Goal: Transaction & Acquisition: Purchase product/service

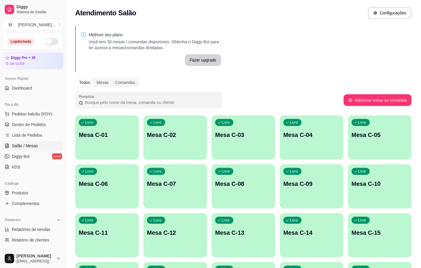
scroll to position [44, 0]
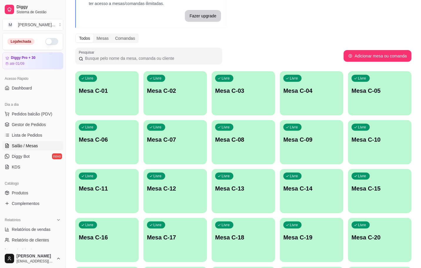
drag, startPoint x: 252, startPoint y: 244, endPoint x: 100, endPoint y: 258, distance: 153.4
click at [44, 234] on link "Relatórios de vendas" at bounding box center [32, 229] width 61 height 9
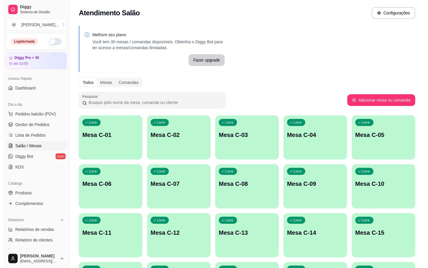
scroll to position [88, 0]
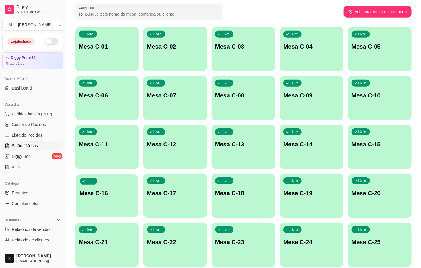
click at [105, 210] on div "Livre Mesa C-16" at bounding box center [107, 192] width 62 height 36
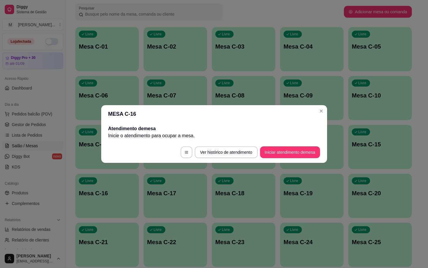
click at [296, 131] on h2 "Atendimento de mesa" at bounding box center [214, 128] width 212 height 7
drag, startPoint x: 284, startPoint y: 142, endPoint x: 278, endPoint y: 151, distance: 10.9
click at [285, 142] on footer "Ver histórico de atendimento Iniciar atendimento de mesa" at bounding box center [214, 152] width 226 height 21
click at [278, 152] on button "Iniciar atendimento de mesa" at bounding box center [290, 152] width 58 height 11
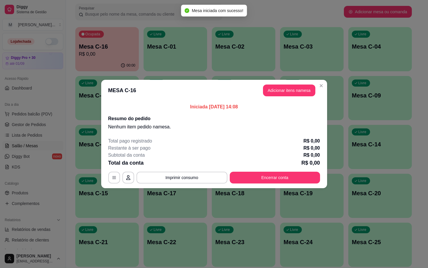
click at [289, 99] on header "MESA C-16 Adicionar itens na mesa" at bounding box center [214, 90] width 226 height 21
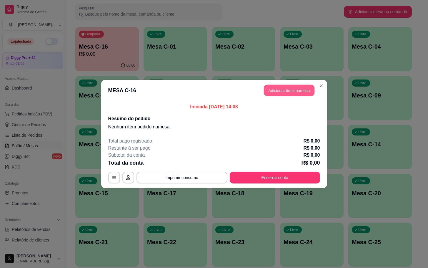
click at [293, 89] on button "Adicionar itens na mesa" at bounding box center [289, 90] width 51 height 11
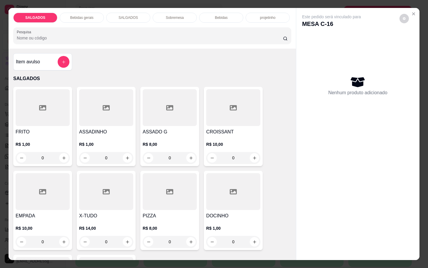
click at [63, 142] on p "R$ 1,00" at bounding box center [43, 144] width 54 height 6
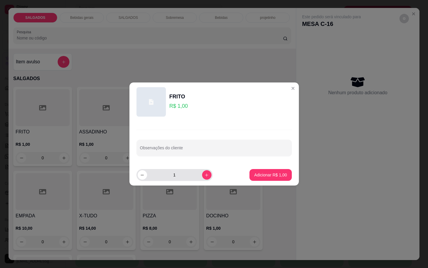
click at [201, 179] on div "1" at bounding box center [175, 175] width 74 height 12
click at [202, 177] on button "increase-product-quantity" at bounding box center [206, 174] width 9 height 9
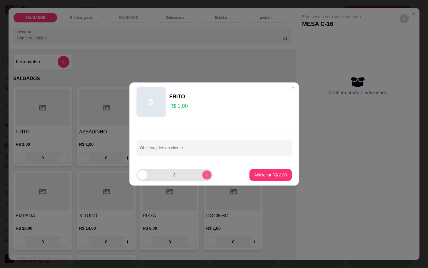
click at [202, 177] on button "increase-product-quantity" at bounding box center [206, 174] width 9 height 9
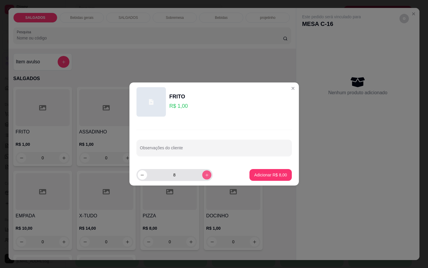
click at [202, 177] on button "increase-product-quantity" at bounding box center [206, 174] width 9 height 9
click at [204, 177] on button "increase-product-quantity" at bounding box center [206, 174] width 9 height 9
click at [205, 177] on icon "increase-product-quantity" at bounding box center [207, 175] width 4 height 4
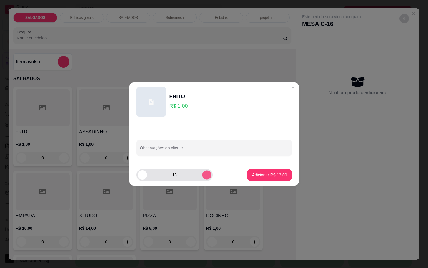
click at [205, 177] on icon "increase-product-quantity" at bounding box center [207, 175] width 4 height 4
type input "15"
click at [264, 176] on p "Adicionar R$ 15,00" at bounding box center [269, 175] width 34 height 6
type input "15"
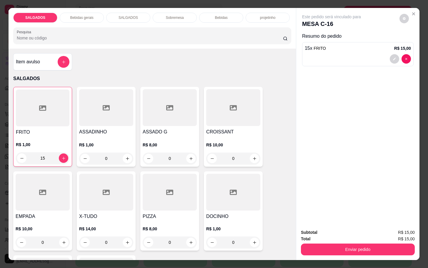
click at [85, 17] on p "Bebidas gerais" at bounding box center [81, 17] width 23 height 5
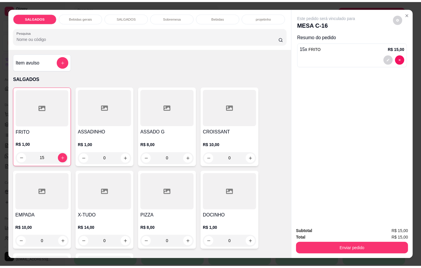
scroll to position [14, 0]
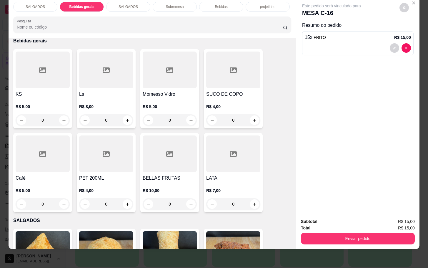
click at [105, 67] on icon at bounding box center [106, 69] width 7 height 5
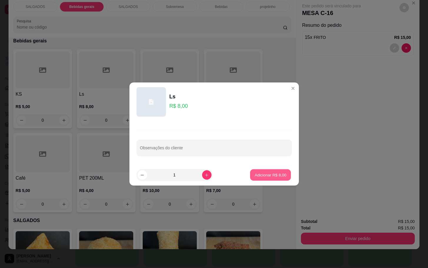
click at [257, 175] on p "Adicionar R$ 8,00" at bounding box center [271, 175] width 32 height 6
type input "1"
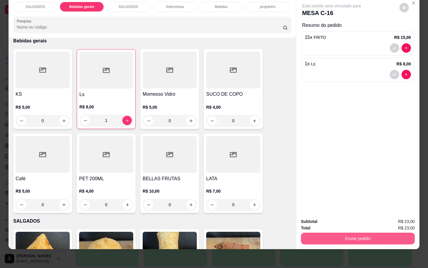
click at [341, 232] on button "Enviar pedido" at bounding box center [358, 238] width 114 height 12
click at [325, 223] on div "Deseja registrar o cliente que fez esse pedido? Essa é uma forma de identificar…" at bounding box center [354, 210] width 105 height 27
click at [333, 217] on button "Não registrar e enviar pedido" at bounding box center [337, 217] width 61 height 11
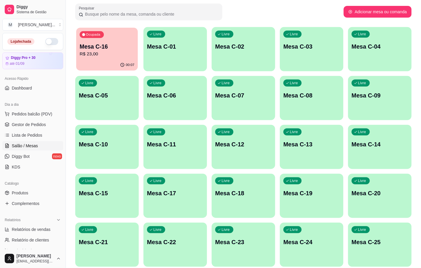
click at [114, 51] on div "Ocupada Mesa C-16 R$ 23,00" at bounding box center [107, 44] width 62 height 32
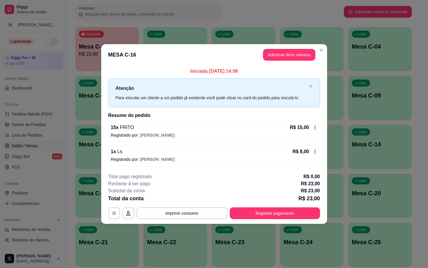
click at [318, 70] on p "Iniciada [DATE] 14:08" at bounding box center [214, 71] width 212 height 7
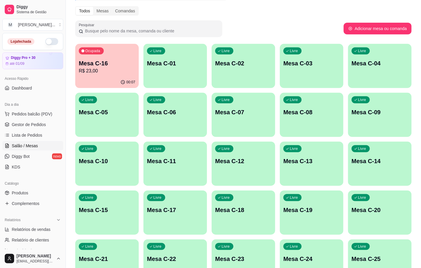
scroll to position [0, 0]
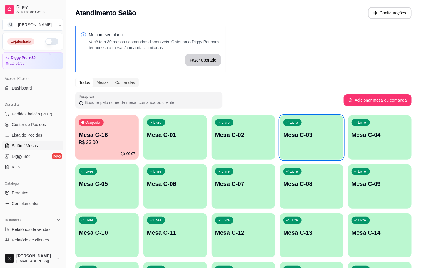
click at [81, 157] on div "00:07" at bounding box center [107, 153] width 64 height 11
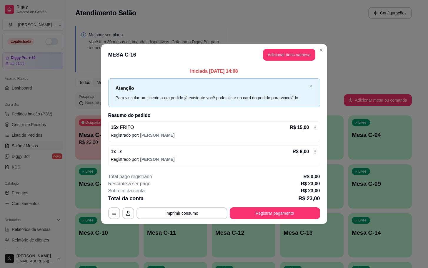
click at [253, 209] on button "Registrar pagamento" at bounding box center [275, 213] width 90 height 12
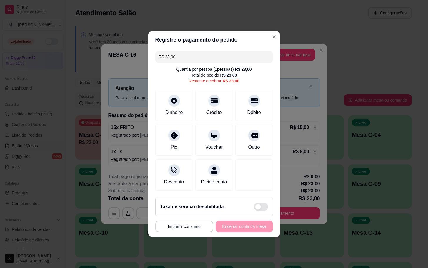
click at [267, 105] on div "R$ 23,00 Quantia por pessoa ( 1 pessoas) R$ 23,00 Total do pedido R$ 23,00 Rest…" at bounding box center [214, 121] width 132 height 144
click at [263, 108] on div "Débito" at bounding box center [253, 104] width 41 height 34
type input "R$ 0,00"
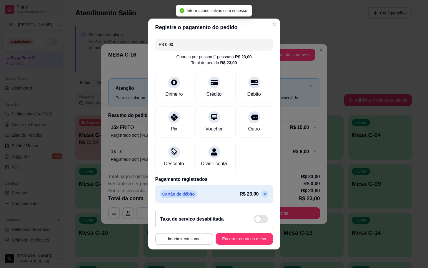
click at [250, 235] on footer "**********" at bounding box center [214, 227] width 132 height 44
click at [250, 245] on button "Encerrar conta da mesa" at bounding box center [244, 239] width 57 height 12
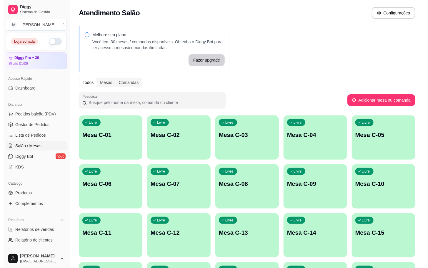
scroll to position [44, 0]
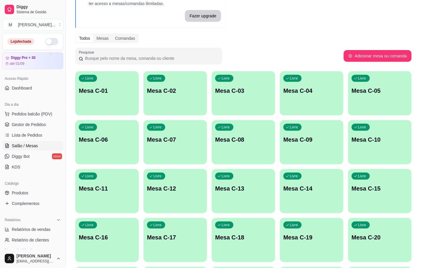
click at [118, 231] on div "Livre Mesa C-16" at bounding box center [107, 236] width 64 height 37
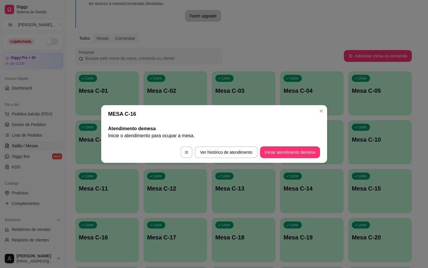
click at [299, 144] on footer "Ver histórico de atendimento Iniciar atendimento de mesa" at bounding box center [214, 152] width 226 height 21
click at [305, 148] on button "Iniciar atendimento de mesa" at bounding box center [290, 152] width 58 height 11
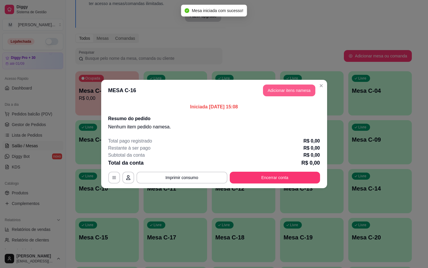
click at [281, 86] on button "Adicionar itens na mesa" at bounding box center [289, 90] width 52 height 12
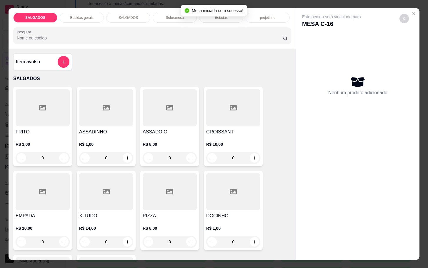
scroll to position [88, 0]
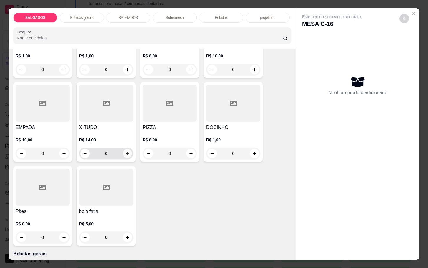
click at [128, 150] on button "increase-product-quantity" at bounding box center [127, 153] width 9 height 9
type input "1"
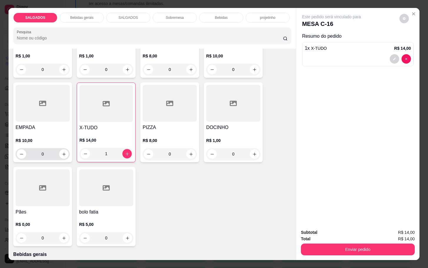
click at [61, 155] on button "increase-product-quantity" at bounding box center [63, 153] width 9 height 9
type input "1"
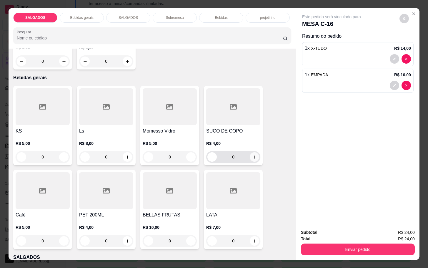
click at [252, 155] on icon "increase-product-quantity" at bounding box center [254, 157] width 4 height 4
type input "1"
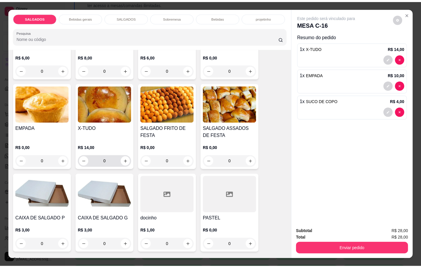
scroll to position [1015, 0]
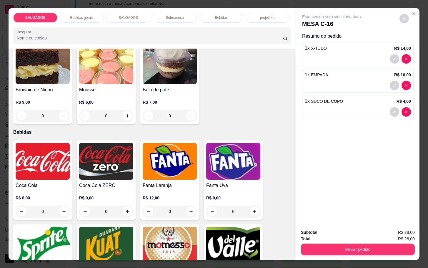
click at [61, 170] on img at bounding box center [43, 161] width 54 height 37
click at [103, 161] on img at bounding box center [106, 161] width 54 height 37
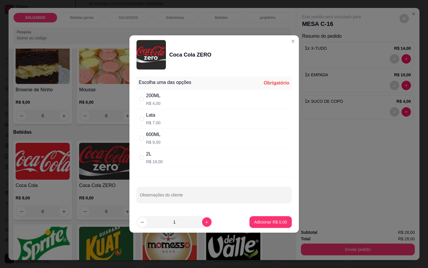
click at [146, 101] on div "" at bounding box center [142, 99] width 7 height 6
radio input "true"
click at [265, 218] on button "Adicionar R$ 4,00" at bounding box center [271, 222] width 42 height 12
type input "1"
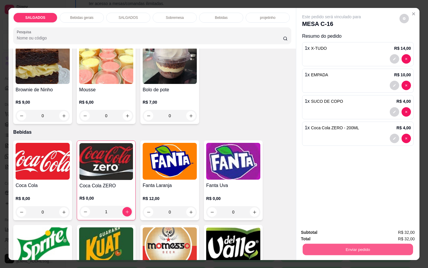
click at [345, 243] on button "Enviar pedido" at bounding box center [358, 248] width 110 height 11
click at [384, 230] on button "Sim, quero registrar" at bounding box center [393, 231] width 44 height 11
click at [365, 243] on button "Enviar pedido" at bounding box center [358, 249] width 114 height 12
click at [359, 248] on button "Enviar pedido" at bounding box center [358, 248] width 110 height 11
click at [352, 230] on button "Não registrar e enviar pedido" at bounding box center [337, 231] width 61 height 11
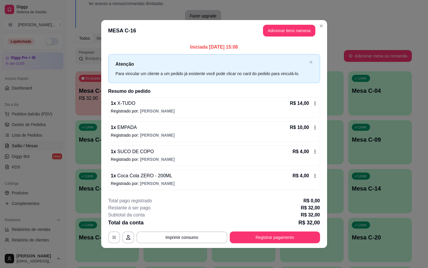
click at [317, 103] on div "1 x X-TUDO R$ 14,00 Registrado por: [PERSON_NAME]" at bounding box center [214, 107] width 212 height 21
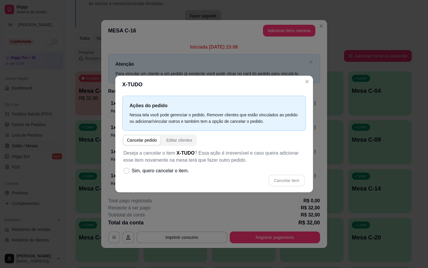
click at [149, 142] on div "Cancelar pedido" at bounding box center [142, 140] width 30 height 6
click at [132, 172] on span "Sim, quero cancelar o item." at bounding box center [160, 170] width 57 height 7
click at [127, 172] on input "Sim, quero cancelar o item." at bounding box center [125, 174] width 4 height 4
checkbox input "true"
click at [299, 183] on button "Cancelar item" at bounding box center [286, 180] width 35 height 11
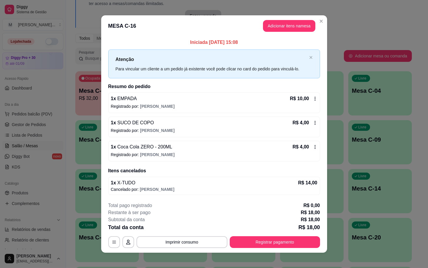
click at [313, 122] on icon at bounding box center [315, 122] width 5 height 5
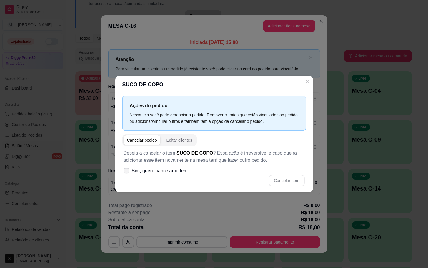
click at [130, 169] on label "Sim, quero cancelar o item." at bounding box center [156, 171] width 70 height 12
click at [127, 172] on input "Sim, quero cancelar o item." at bounding box center [125, 174] width 4 height 4
checkbox input "true"
click at [304, 180] on button "Cancelar item" at bounding box center [286, 180] width 35 height 11
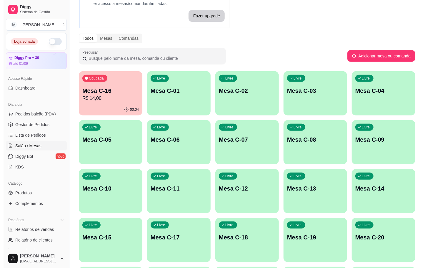
scroll to position [88, 0]
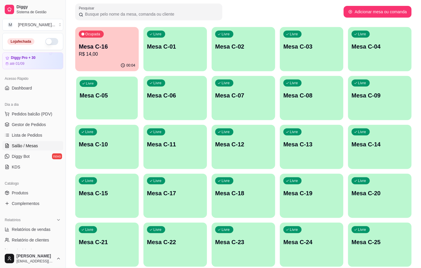
click at [115, 92] on p "Mesa C-05" at bounding box center [107, 96] width 55 height 8
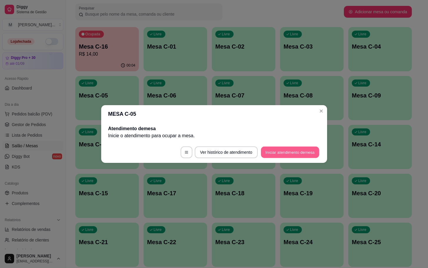
click at [286, 154] on button "Iniciar atendimento de mesa" at bounding box center [290, 152] width 58 height 11
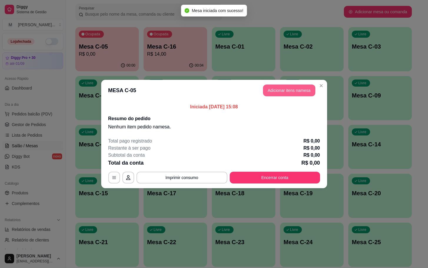
click at [298, 89] on button "Adicionar itens na mesa" at bounding box center [289, 90] width 52 height 12
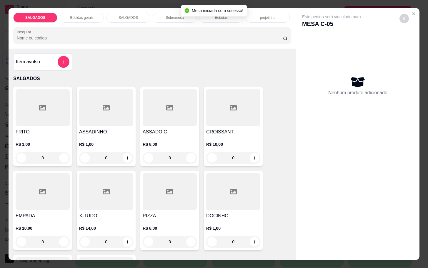
scroll to position [44, 0]
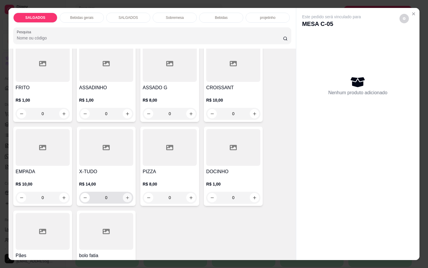
click at [125, 196] on icon "increase-product-quantity" at bounding box center [127, 197] width 4 height 4
type input "1"
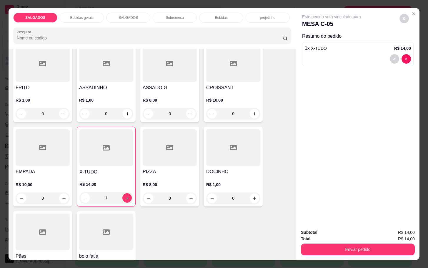
scroll to position [265, 0]
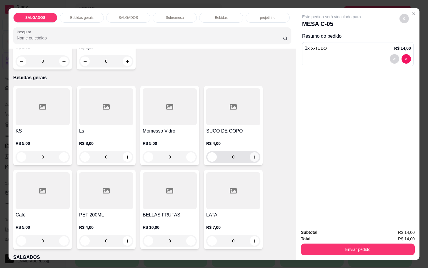
click at [254, 152] on button "increase-product-quantity" at bounding box center [254, 156] width 9 height 9
type input "1"
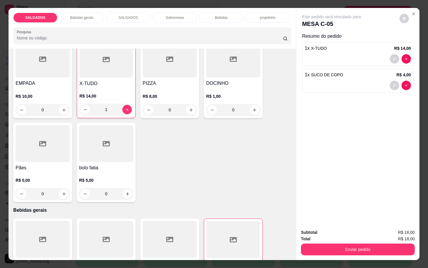
scroll to position [0, 0]
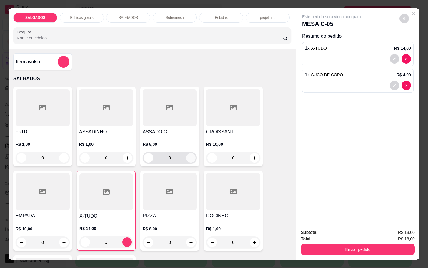
click at [188, 159] on button "increase-product-quantity" at bounding box center [190, 157] width 9 height 9
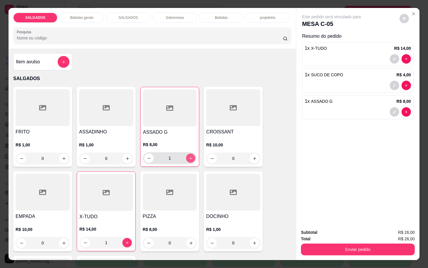
click at [187, 158] on button "increase-product-quantity" at bounding box center [190, 158] width 9 height 9
click at [187, 158] on button "increase-product-quantity" at bounding box center [190, 157] width 9 height 9
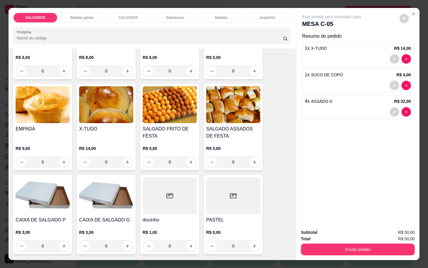
scroll to position [574, 0]
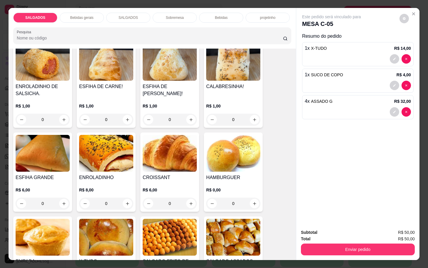
click at [171, 164] on img at bounding box center [170, 153] width 54 height 37
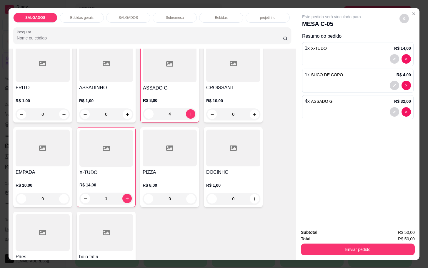
scroll to position [0, 0]
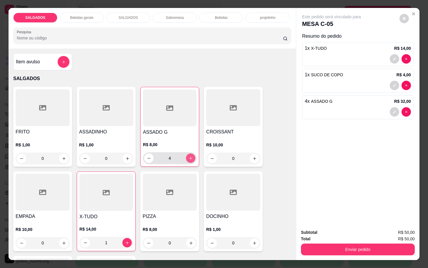
click at [189, 157] on icon "increase-product-quantity" at bounding box center [191, 158] width 4 height 4
type input "8"
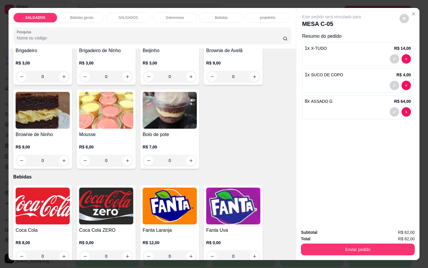
scroll to position [1148, 0]
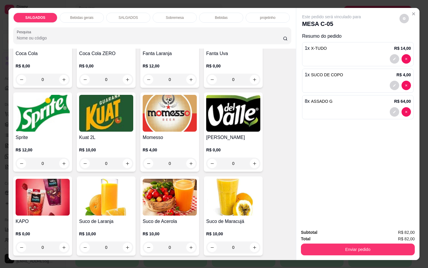
click at [181, 123] on img at bounding box center [170, 113] width 54 height 37
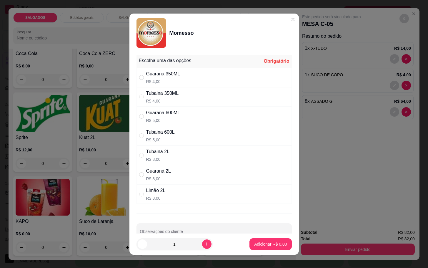
click at [142, 116] on div "" at bounding box center [142, 116] width 7 height 6
radio input "true"
click at [202, 240] on button "increase-product-quantity" at bounding box center [206, 243] width 9 height 9
type input "2"
click at [137, 132] on div "Tubaina 600L R$ 5,00" at bounding box center [214, 135] width 155 height 19
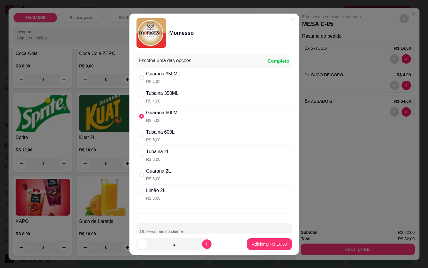
radio input "false"
radio input "true"
click at [132, 112] on div "Escolha uma das opções Completo Guaraná 350ML R$ 4,00 Tubaina 350ML R$ 4,00 Gua…" at bounding box center [213, 142] width 169 height 181
click at [137, 118] on div "Guaraná 600ML R$ 5,00" at bounding box center [214, 116] width 155 height 19
radio input "true"
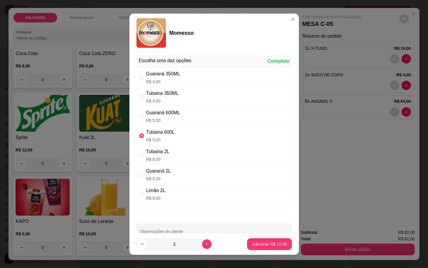
radio input "false"
click at [264, 246] on p "Adicionar R$ 10,00" at bounding box center [269, 244] width 35 height 6
type input "2"
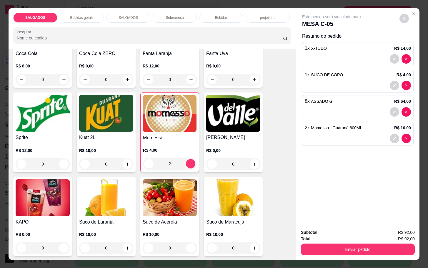
click at [191, 127] on img at bounding box center [170, 113] width 54 height 37
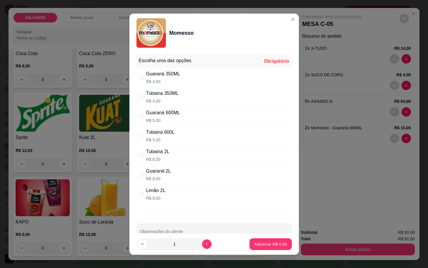
click at [142, 139] on div "" at bounding box center [142, 135] width 7 height 6
radio input "true"
click at [202, 245] on button "increase-product-quantity" at bounding box center [206, 243] width 9 height 9
type input "2"
click at [257, 247] on button "Adicionar R$ 10,00" at bounding box center [269, 243] width 43 height 11
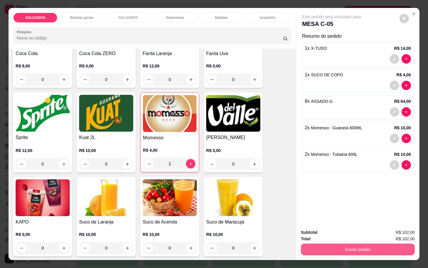
click at [339, 251] on button "Enviar pedido" at bounding box center [358, 249] width 114 height 12
click at [343, 228] on button "Não registrar e enviar pedido" at bounding box center [337, 231] width 61 height 11
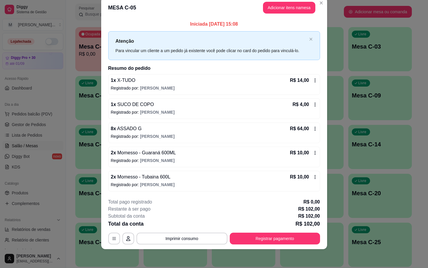
scroll to position [0, 0]
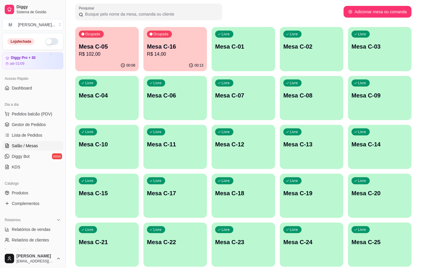
click at [102, 56] on p "R$ 102,00" at bounding box center [107, 54] width 56 height 7
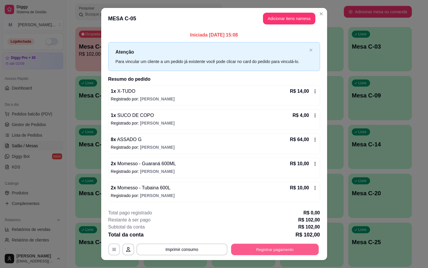
click at [277, 252] on button "Registrar pagamento" at bounding box center [275, 248] width 88 height 11
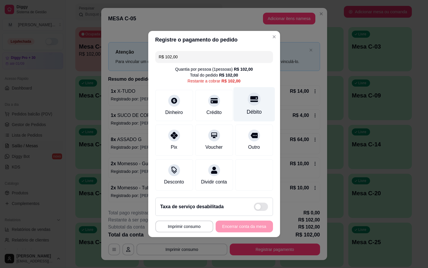
click at [248, 108] on div "Débito" at bounding box center [254, 112] width 15 height 8
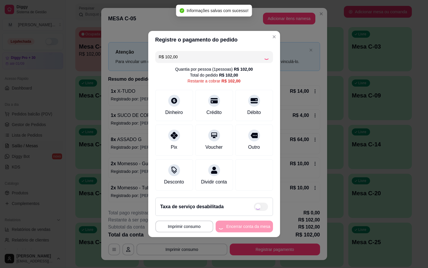
type input "R$ 0,00"
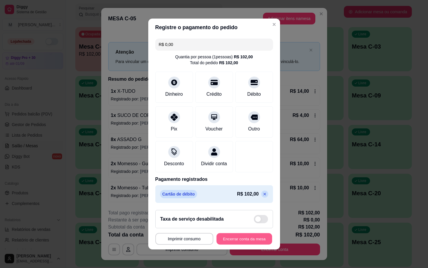
click at [236, 243] on button "Encerrar conta da mesa" at bounding box center [245, 238] width 56 height 11
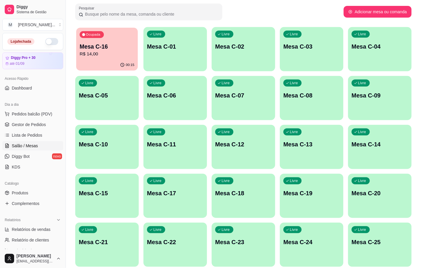
click at [132, 45] on p "Mesa C-16" at bounding box center [107, 47] width 55 height 8
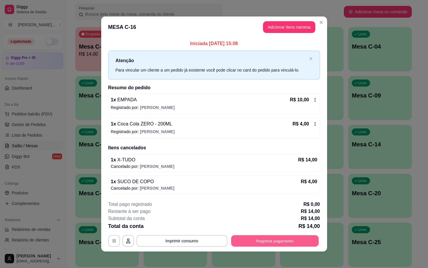
click at [304, 237] on button "Registrar pagamento" at bounding box center [275, 240] width 88 height 11
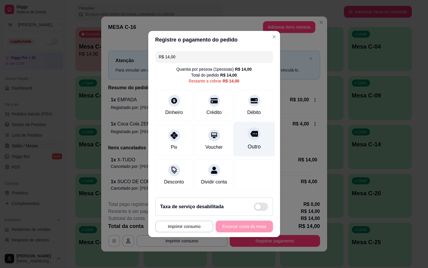
click at [238, 134] on div "Outro" at bounding box center [253, 139] width 41 height 34
type input "R$ 0,00"
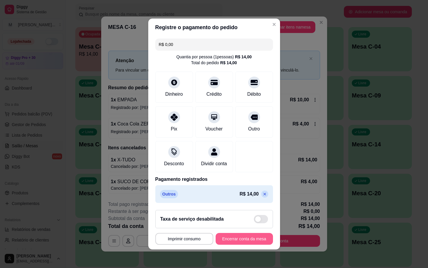
click at [237, 242] on button "Encerrar conta da mesa" at bounding box center [244, 239] width 57 height 12
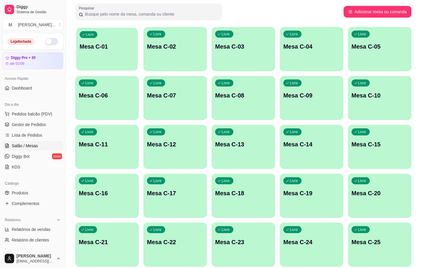
click at [107, 56] on div "Livre Mesa C-01" at bounding box center [107, 46] width 62 height 36
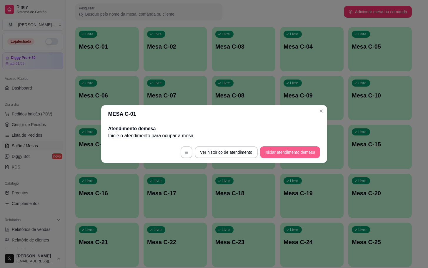
click at [317, 146] on footer "Ver histórico de atendimento Iniciar atendimento de mesa" at bounding box center [214, 152] width 226 height 21
click at [291, 149] on button "Iniciar atendimento de mesa" at bounding box center [290, 152] width 58 height 11
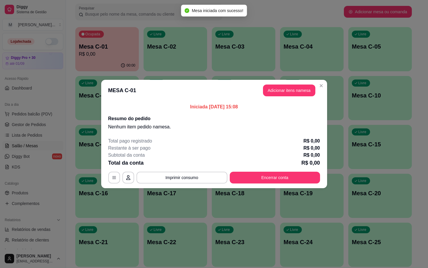
click at [297, 98] on header "MESA C-01 Adicionar itens na mesa" at bounding box center [214, 90] width 226 height 21
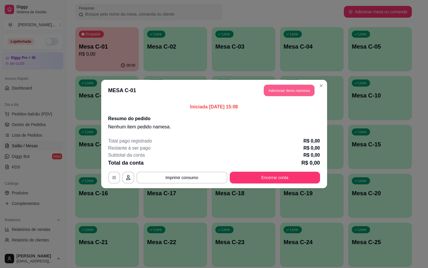
click at [299, 96] on button "Adicionar itens na mesa" at bounding box center [289, 90] width 51 height 11
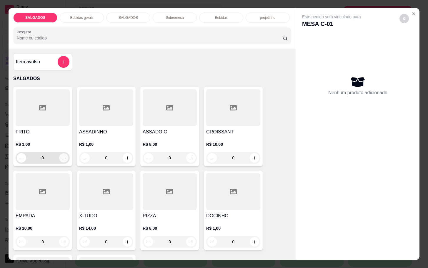
click at [62, 156] on icon "increase-product-quantity" at bounding box center [64, 158] width 4 height 4
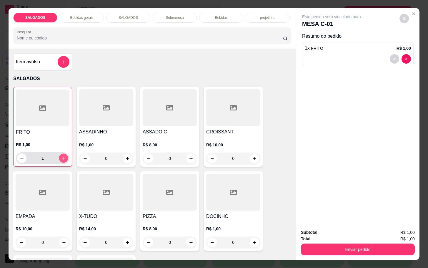
click at [61, 156] on icon "increase-product-quantity" at bounding box center [63, 158] width 4 height 4
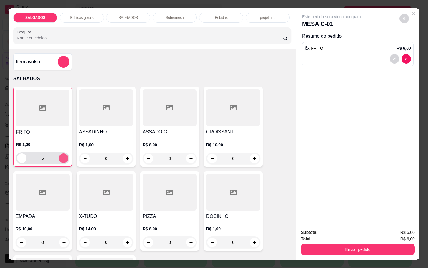
click at [61, 156] on icon "increase-product-quantity" at bounding box center [63, 158] width 4 height 4
type input "10"
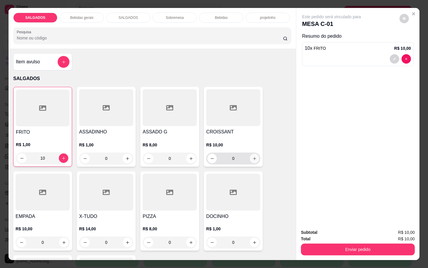
click at [252, 157] on icon "increase-product-quantity" at bounding box center [254, 158] width 4 height 4
type input "1"
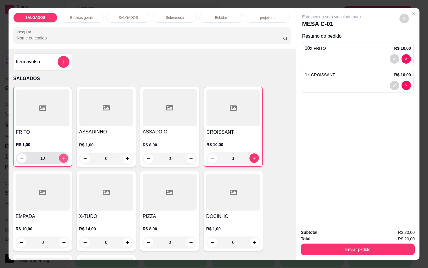
click at [63, 154] on button "increase-product-quantity" at bounding box center [63, 158] width 9 height 9
click at [63, 153] on button "increase-product-quantity" at bounding box center [63, 157] width 9 height 9
click at [63, 154] on button "increase-product-quantity" at bounding box center [63, 158] width 9 height 9
type input "14"
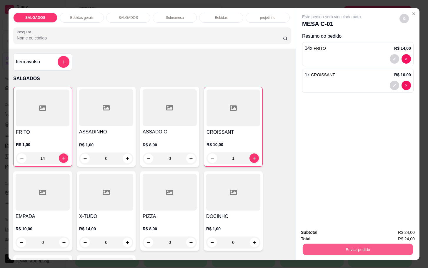
click at [348, 243] on button "Enviar pedido" at bounding box center [358, 248] width 110 height 11
click at [345, 233] on button "Não registrar e enviar pedido" at bounding box center [337, 231] width 59 height 11
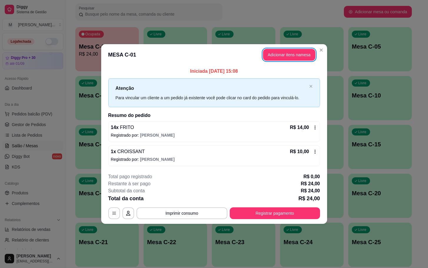
click at [288, 63] on header "MESA C-01 Adicionar itens na mesa" at bounding box center [214, 54] width 226 height 21
click at [285, 51] on button "Adicionar itens na mesa" at bounding box center [289, 55] width 52 height 12
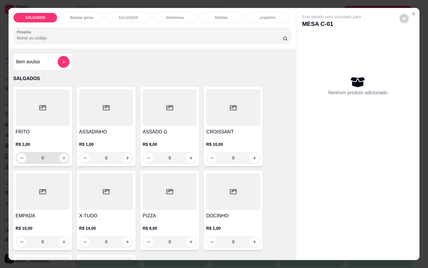
click at [64, 154] on button "increase-product-quantity" at bounding box center [63, 157] width 9 height 9
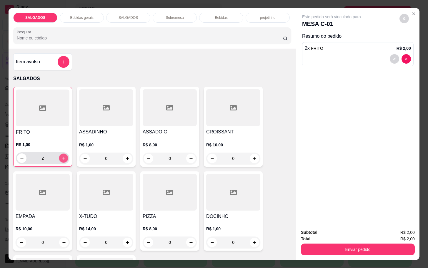
click at [64, 154] on button "increase-product-quantity" at bounding box center [63, 158] width 9 height 9
click at [64, 154] on button "increase-product-quantity" at bounding box center [63, 157] width 9 height 9
type input "5"
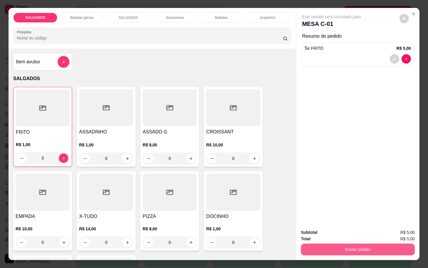
click at [378, 246] on button "Enviar pedido" at bounding box center [358, 249] width 114 height 12
click at [345, 227] on button "Não registrar e enviar pedido" at bounding box center [337, 231] width 61 height 11
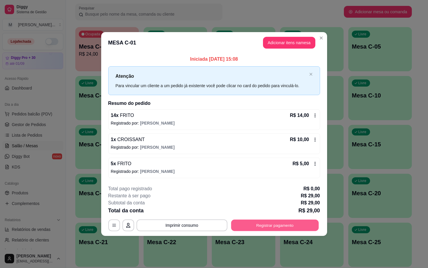
click at [309, 230] on button "Registrar pagamento" at bounding box center [275, 224] width 88 height 11
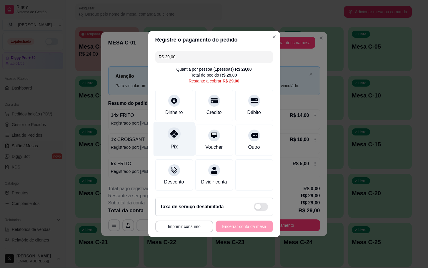
click at [172, 137] on div "Pix" at bounding box center [173, 139] width 41 height 34
type input "R$ 0,00"
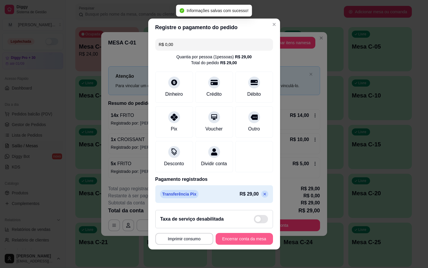
click at [244, 241] on button "Encerrar conta da mesa" at bounding box center [244, 239] width 57 height 12
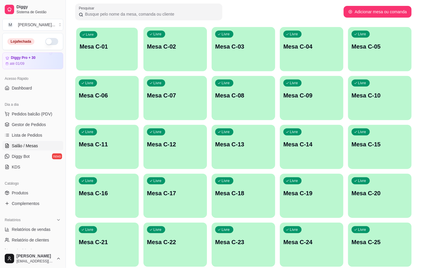
click at [132, 45] on p "Mesa C-01" at bounding box center [107, 47] width 55 height 8
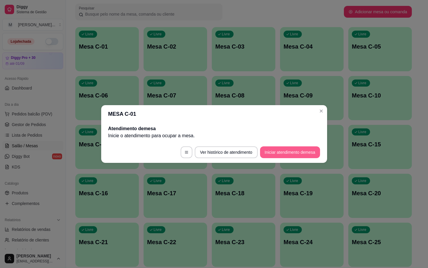
click at [280, 150] on button "Iniciar atendimento de mesa" at bounding box center [290, 152] width 60 height 12
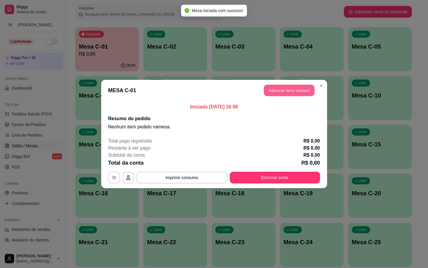
click at [306, 87] on button "Adicionar itens na mesa" at bounding box center [289, 90] width 51 height 11
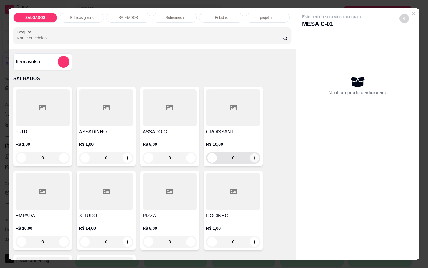
click at [252, 156] on icon "increase-product-quantity" at bounding box center [254, 158] width 4 height 4
type input "1"
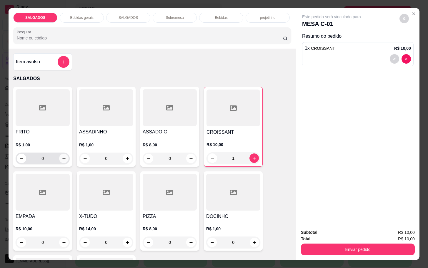
click at [62, 156] on icon "increase-product-quantity" at bounding box center [64, 158] width 4 height 4
click at [61, 156] on icon "increase-product-quantity" at bounding box center [63, 158] width 4 height 4
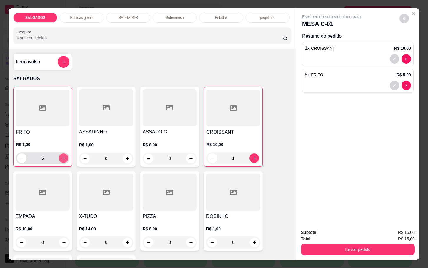
click at [61, 156] on icon "increase-product-quantity" at bounding box center [63, 158] width 4 height 4
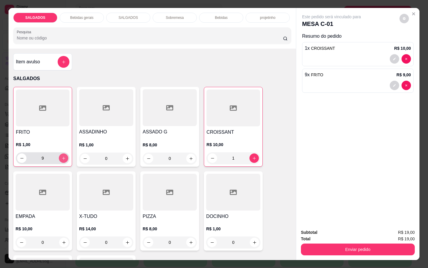
type input "10"
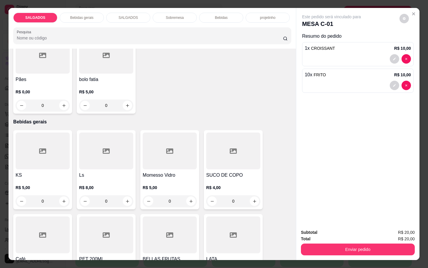
scroll to position [265, 0]
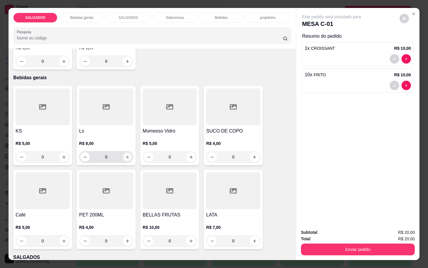
click at [125, 155] on icon "increase-product-quantity" at bounding box center [127, 157] width 4 height 4
type input "1"
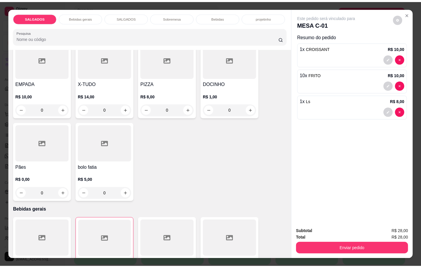
scroll to position [0, 0]
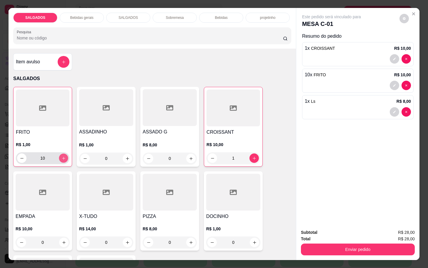
click at [59, 154] on button "increase-product-quantity" at bounding box center [63, 158] width 9 height 9
click at [59, 153] on button "increase-product-quantity" at bounding box center [63, 157] width 9 height 9
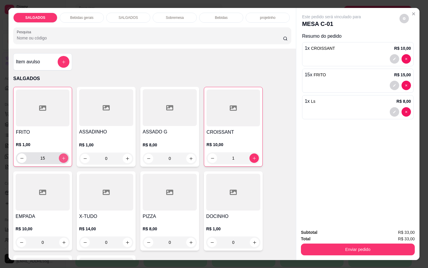
click at [59, 153] on button "increase-product-quantity" at bounding box center [63, 157] width 9 height 9
type input "17"
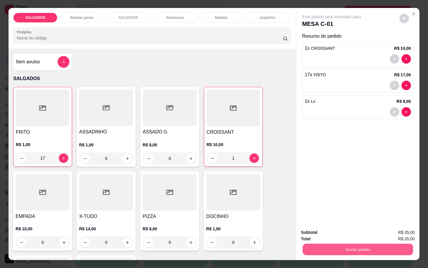
click at [363, 248] on button "Enviar pedido" at bounding box center [358, 248] width 110 height 11
click at [331, 229] on button "Não registrar e enviar pedido" at bounding box center [337, 231] width 59 height 11
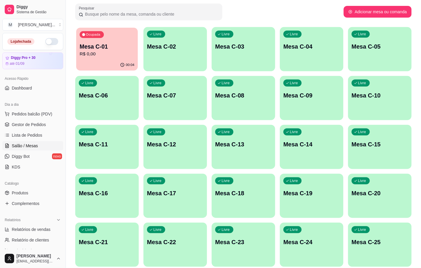
click at [128, 45] on p "Mesa C-01" at bounding box center [107, 47] width 55 height 8
click at [104, 49] on p "Mesa C-01" at bounding box center [107, 46] width 56 height 8
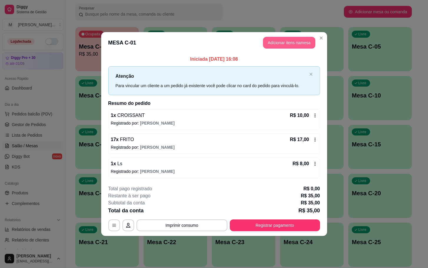
click at [293, 41] on button "Adicionar itens na mesa" at bounding box center [289, 43] width 52 height 12
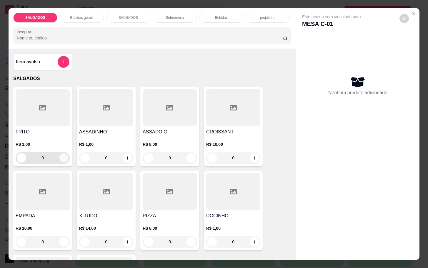
click at [62, 156] on icon "increase-product-quantity" at bounding box center [64, 158] width 4 height 4
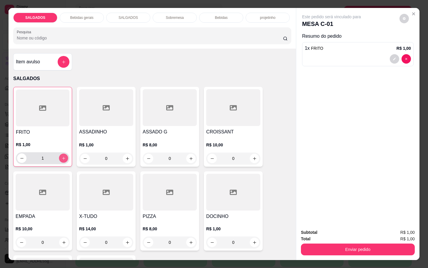
click at [61, 156] on icon "increase-product-quantity" at bounding box center [63, 158] width 4 height 4
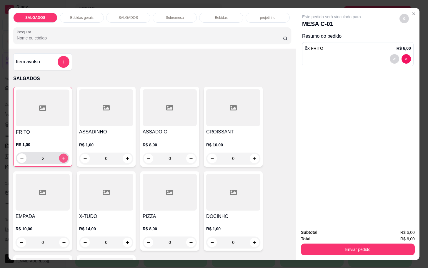
click at [61, 156] on icon "increase-product-quantity" at bounding box center [63, 158] width 4 height 4
type input "8"
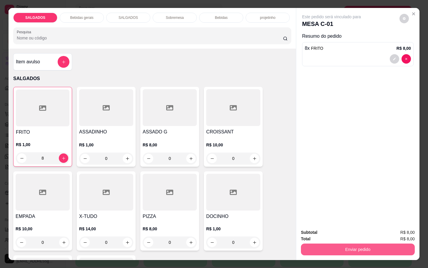
click at [336, 243] on button "Enviar pedido" at bounding box center [358, 249] width 114 height 12
click at [350, 229] on button "Não registrar e enviar pedido" at bounding box center [337, 231] width 61 height 11
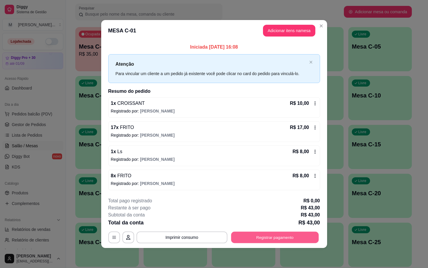
click at [260, 234] on button "Registrar pagamento" at bounding box center [275, 236] width 88 height 11
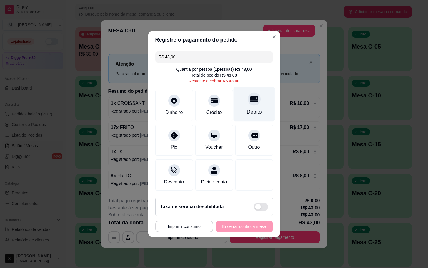
click at [245, 102] on div "Débito" at bounding box center [253, 104] width 41 height 34
click at [253, 108] on div "Débito" at bounding box center [254, 112] width 15 height 8
type input "R$ 0,00"
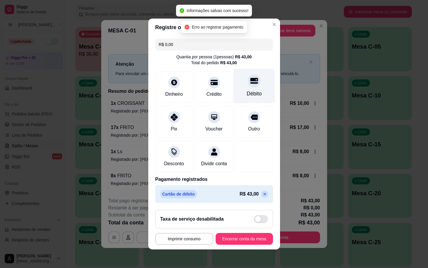
click at [247, 90] on div "Débito" at bounding box center [254, 94] width 15 height 8
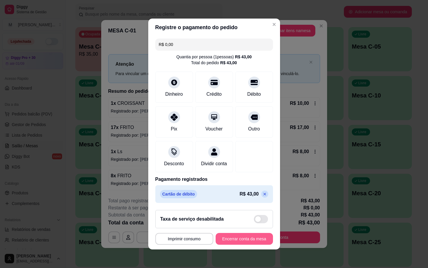
click at [236, 241] on button "Encerrar conta da mesa" at bounding box center [244, 239] width 57 height 12
